Goal: Task Accomplishment & Management: Use online tool/utility

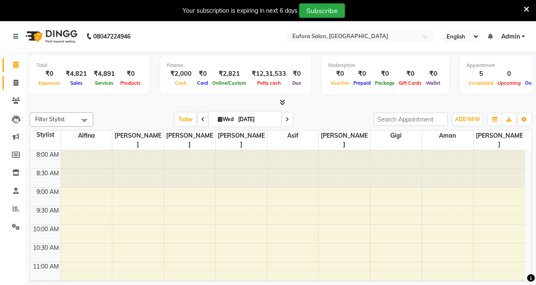
click at [13, 88] on link "Invoice" at bounding box center [13, 83] width 20 height 14
select select "service"
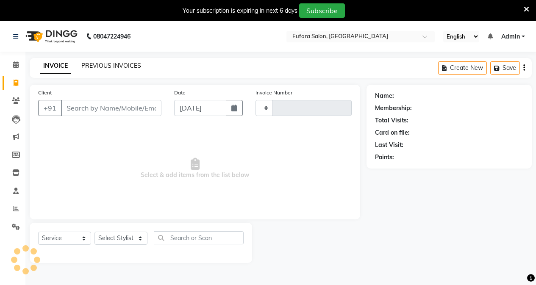
click at [118, 66] on link "PREVIOUS INVOICES" at bounding box center [111, 66] width 60 height 8
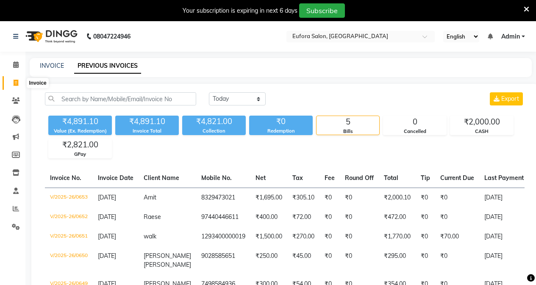
click at [10, 81] on span at bounding box center [15, 83] width 15 height 10
select select "service"
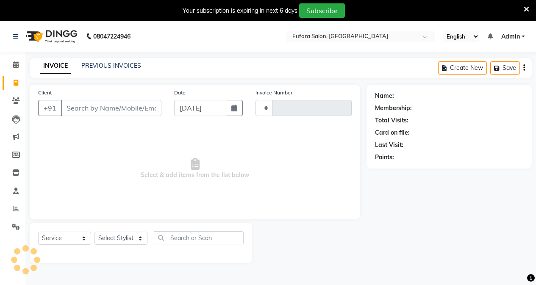
scroll to position [21, 0]
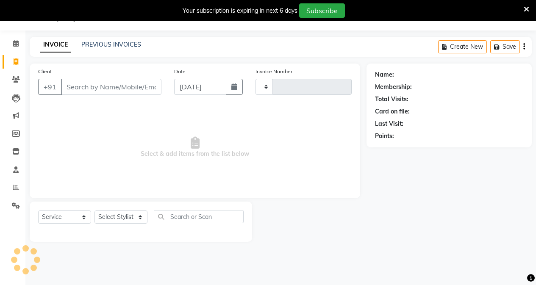
type input "0654"
select select "6684"
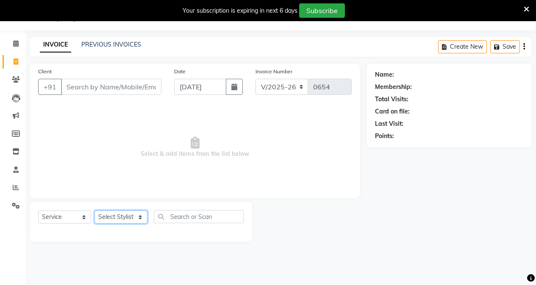
click at [121, 221] on select "Select Stylist [PERSON_NAME] [PERSON_NAME] Gigi [PERSON_NAME] Roshan [PERSON_NA…" at bounding box center [120, 216] width 53 height 13
select select "84471"
click at [94, 210] on select "Select Stylist [PERSON_NAME] [PERSON_NAME] Gigi [PERSON_NAME] Roshan [PERSON_NA…" at bounding box center [120, 216] width 53 height 13
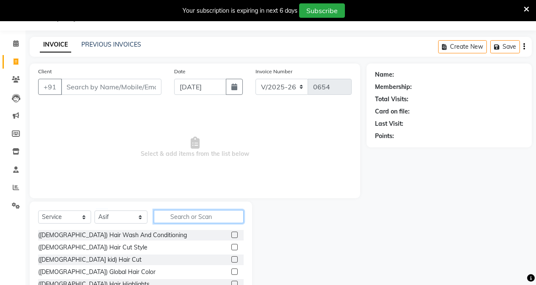
click at [195, 220] on input "text" at bounding box center [199, 216] width 90 height 13
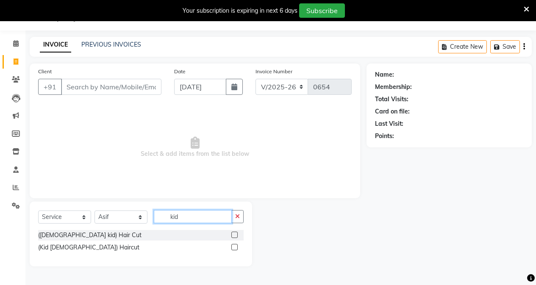
type input "kid"
click at [236, 235] on label at bounding box center [234, 235] width 6 height 6
click at [236, 235] on input "checkbox" at bounding box center [234, 235] width 6 height 6
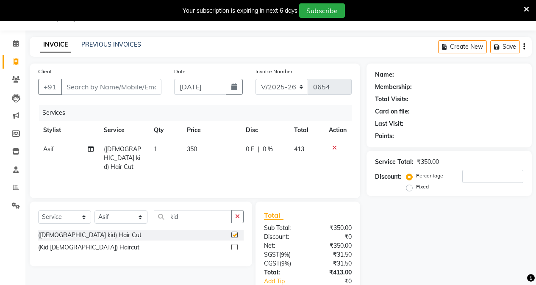
checkbox input "false"
click at [84, 86] on input "Client" at bounding box center [111, 87] width 100 height 16
type input "w"
type input "0"
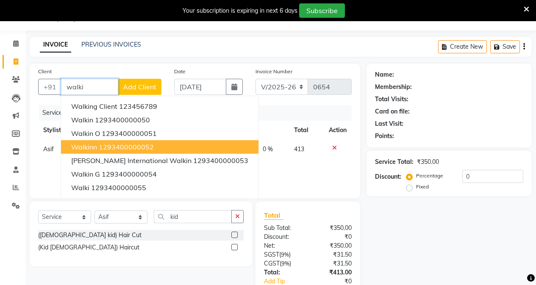
click at [87, 141] on button "walkinn 1293400000052" at bounding box center [159, 147] width 197 height 14
type input "1293400000052"
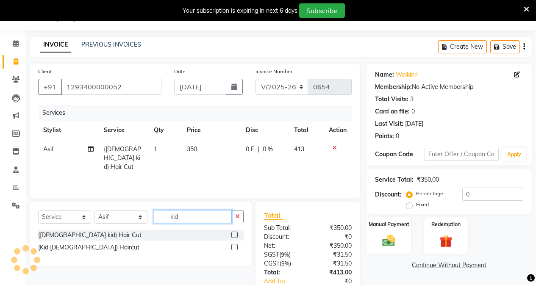
drag, startPoint x: 197, startPoint y: 215, endPoint x: 94, endPoint y: 222, distance: 103.1
click at [94, 222] on div "Select Service Product Membership Package Voucher Prepaid Gift Card Select Styl…" at bounding box center [140, 220] width 205 height 20
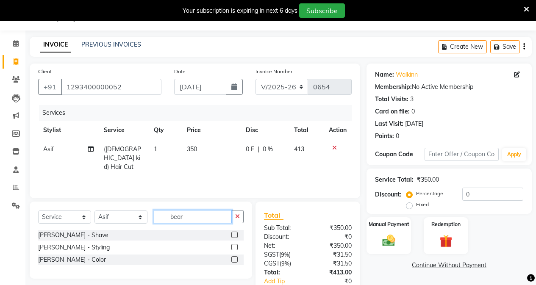
type input "bear"
click at [233, 246] on label at bounding box center [234, 247] width 6 height 6
click at [233, 246] on input "checkbox" at bounding box center [234, 248] width 6 height 6
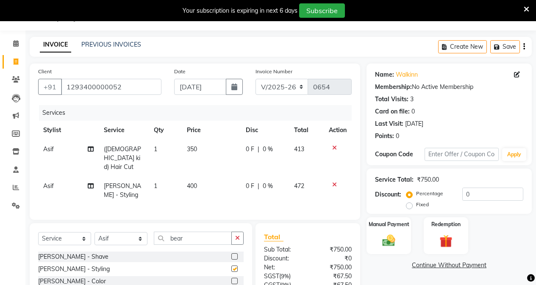
checkbox input "false"
click at [516, 50] on button "Save" at bounding box center [505, 46] width 30 height 13
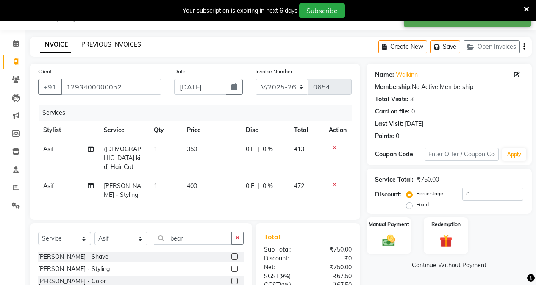
click at [106, 44] on link "PREVIOUS INVOICES" at bounding box center [111, 45] width 60 height 8
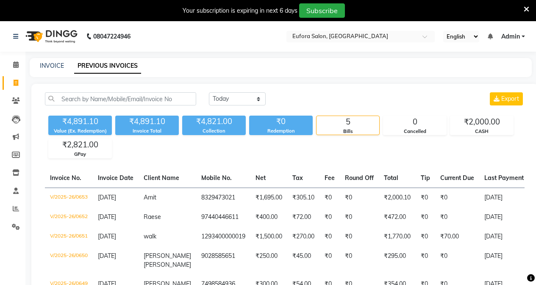
click at [511, 36] on span "Admin" at bounding box center [510, 36] width 19 height 9
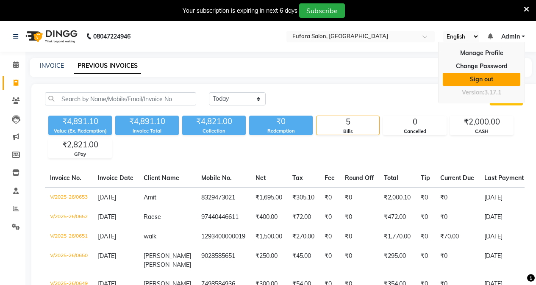
click at [467, 80] on link "Sign out" at bounding box center [480, 79] width 77 height 13
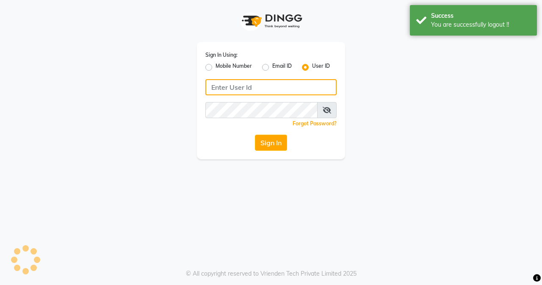
type input "9810318377"
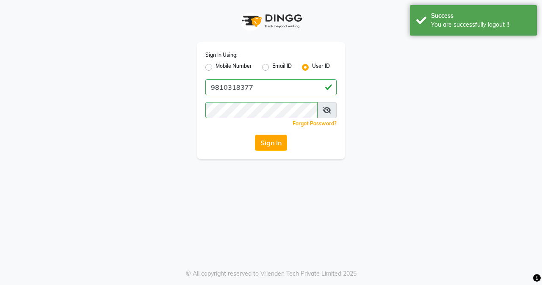
click at [215, 69] on label "Mobile Number" at bounding box center [233, 67] width 36 height 10
click at [215, 68] on input "Mobile Number" at bounding box center [218, 65] width 6 height 6
radio input "true"
radio input "false"
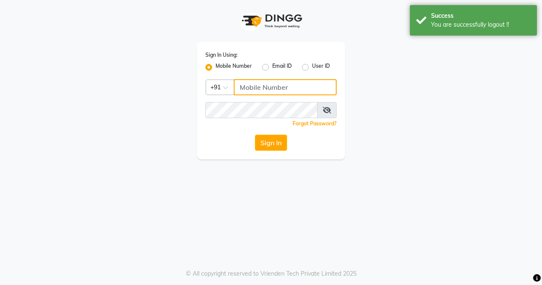
drag, startPoint x: 257, startPoint y: 91, endPoint x: 267, endPoint y: 94, distance: 9.9
click at [257, 91] on input "Username" at bounding box center [285, 87] width 103 height 16
type input "9810318377"
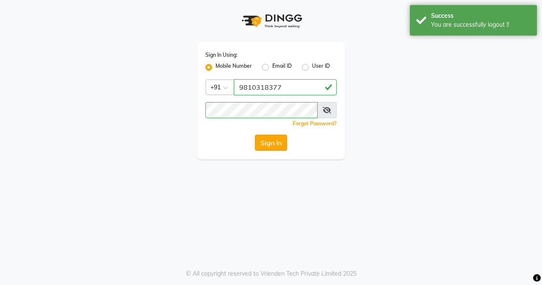
click at [267, 142] on button "Sign In" at bounding box center [271, 143] width 32 height 16
